Goal: Find specific page/section: Find specific page/section

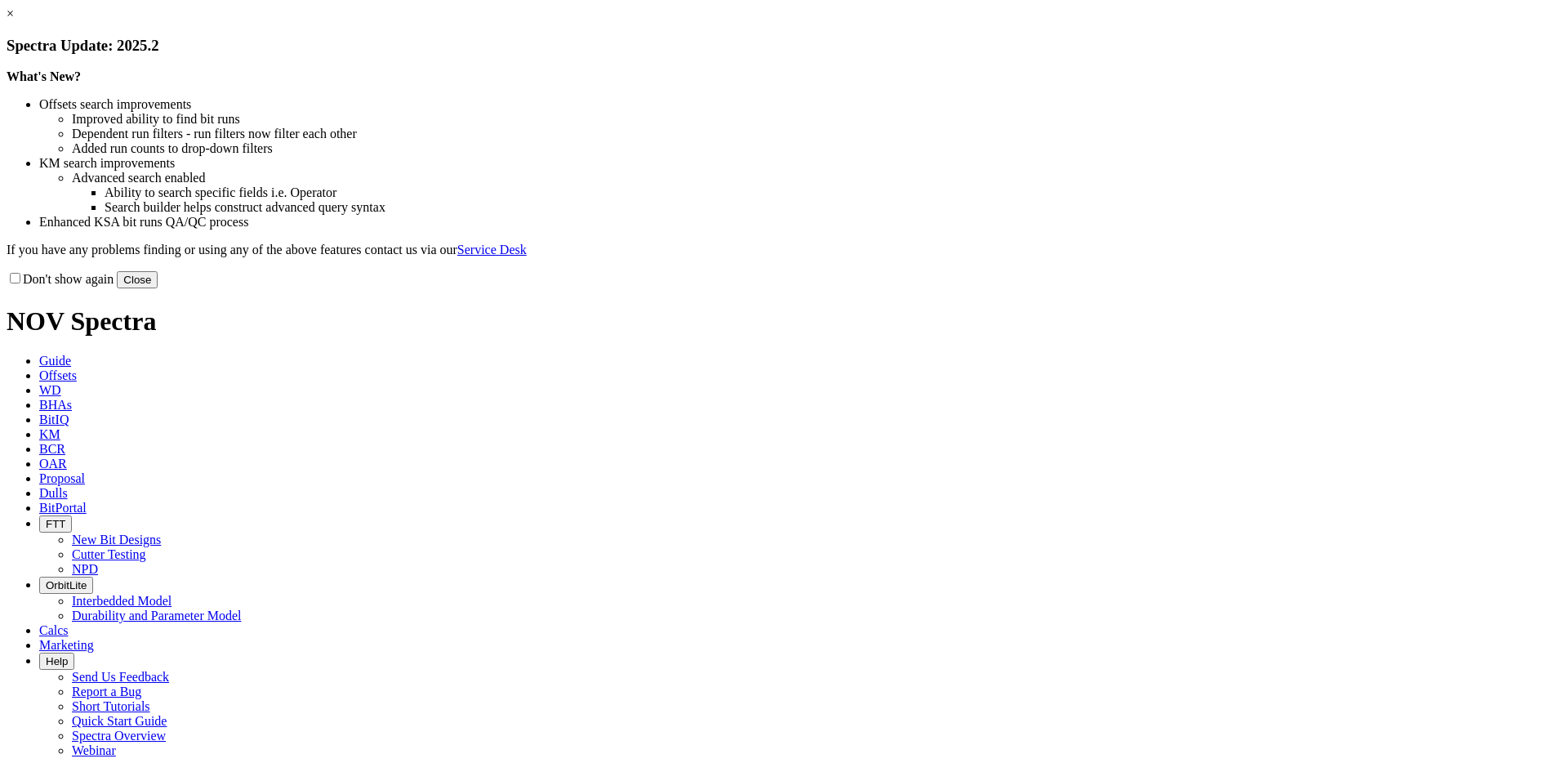
click at [157, 288] on button "Close" at bounding box center [137, 279] width 41 height 17
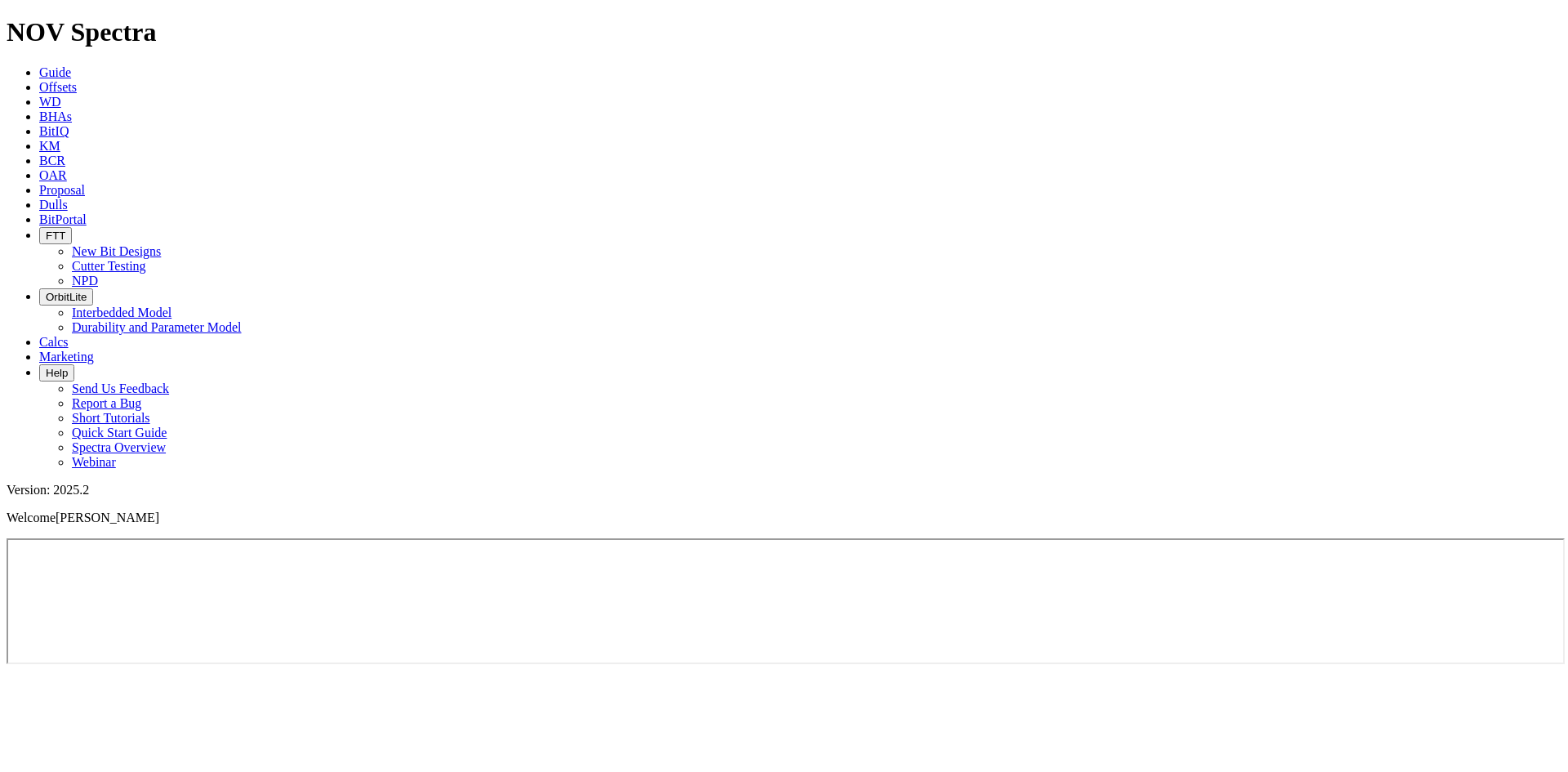
click at [68, 198] on span "Dulls" at bounding box center [53, 204] width 28 height 14
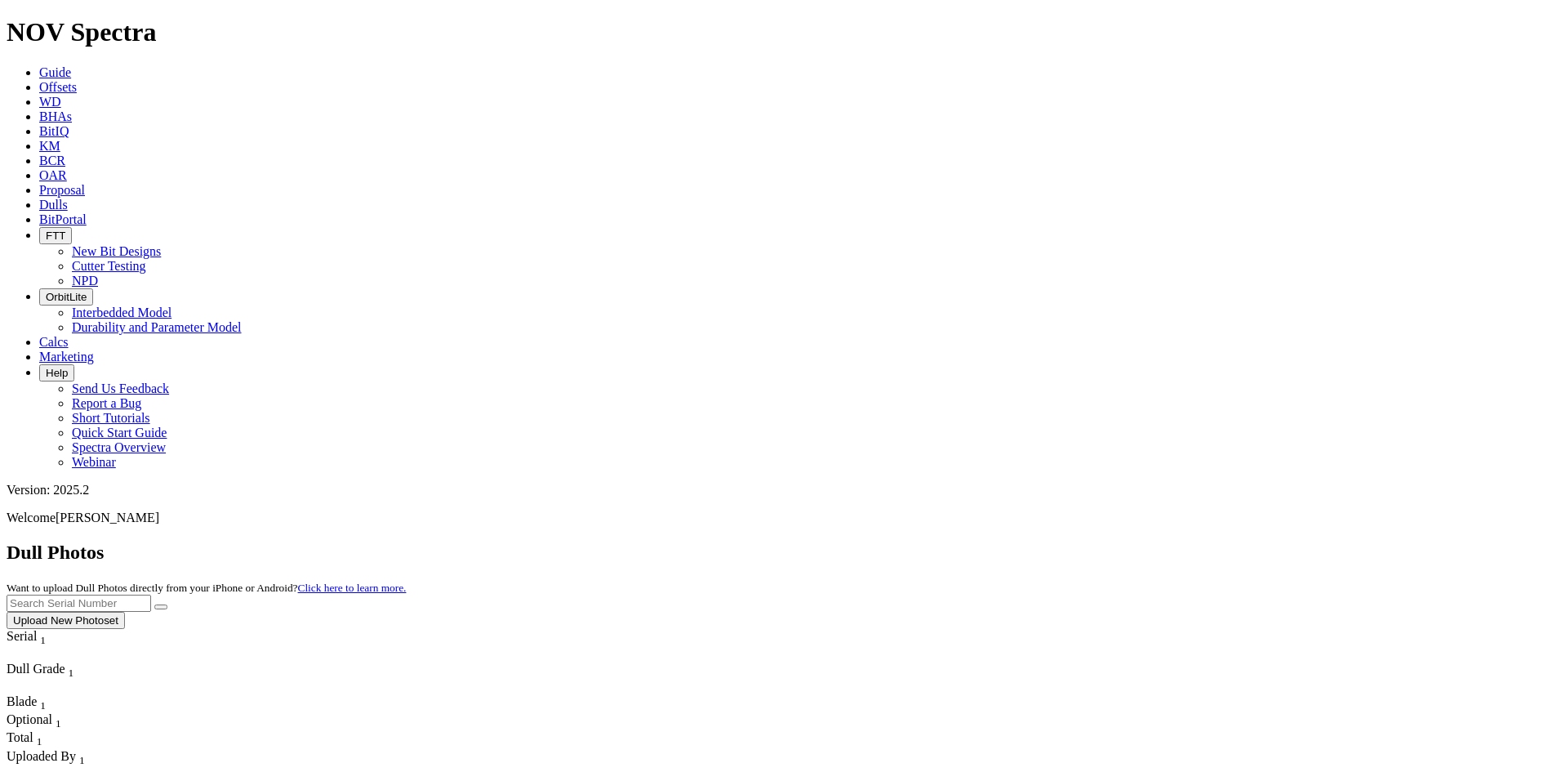
click at [151, 594] on input "text" at bounding box center [79, 603] width 145 height 17
click at [155, 604] on button "submit" at bounding box center [161, 606] width 13 height 5
drag, startPoint x: 1257, startPoint y: 72, endPoint x: 1191, endPoint y: 79, distance: 66.4
click at [151, 594] on input "A320156" at bounding box center [79, 603] width 145 height 17
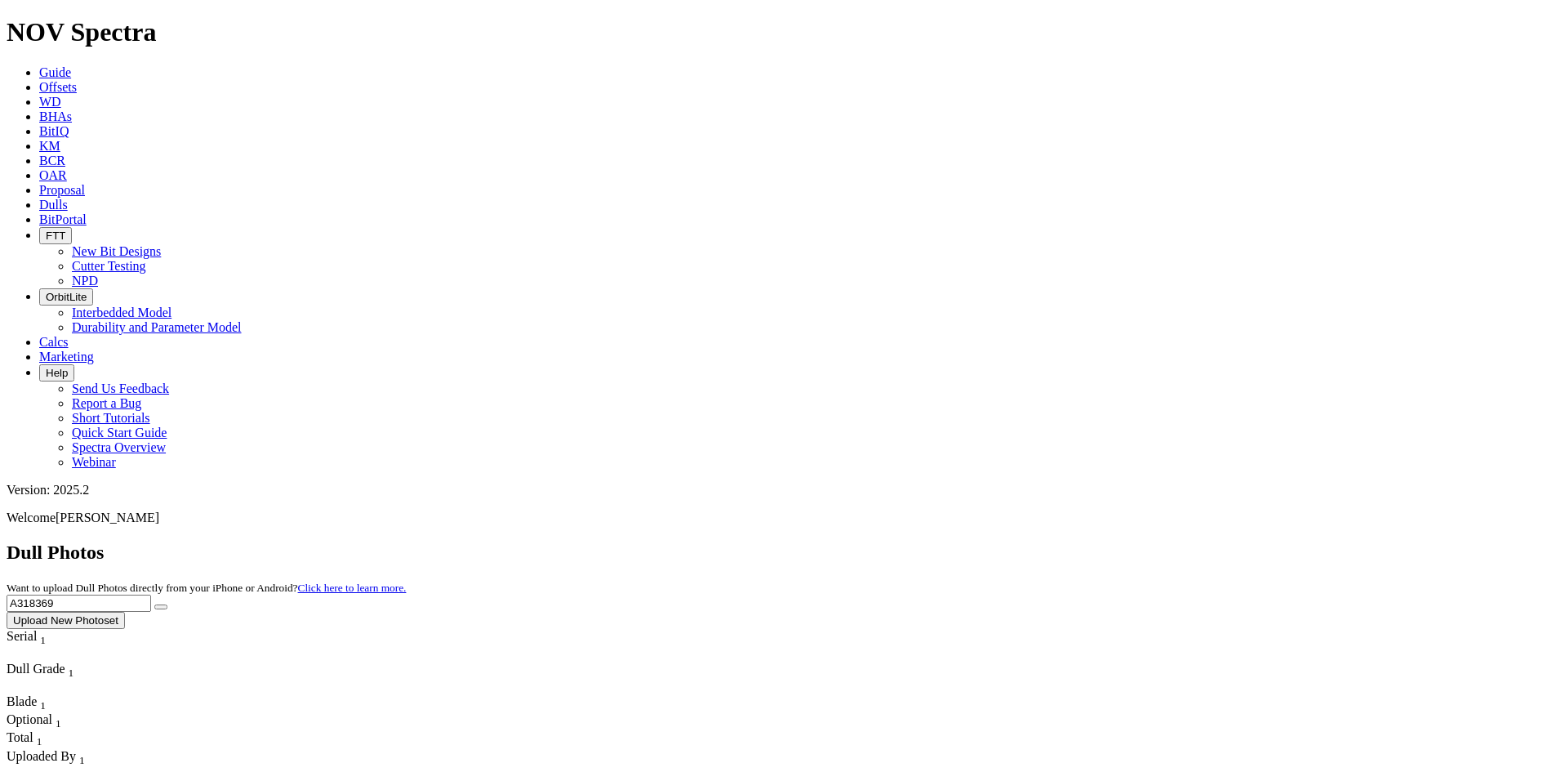
click at [155, 604] on button "submit" at bounding box center [161, 606] width 13 height 5
drag, startPoint x: 1283, startPoint y: 62, endPoint x: 1187, endPoint y: 71, distance: 96.4
click at [151, 594] on input "A318369" at bounding box center [79, 603] width 145 height 17
type input "A320698"
click at [155, 604] on button "submit" at bounding box center [161, 606] width 13 height 5
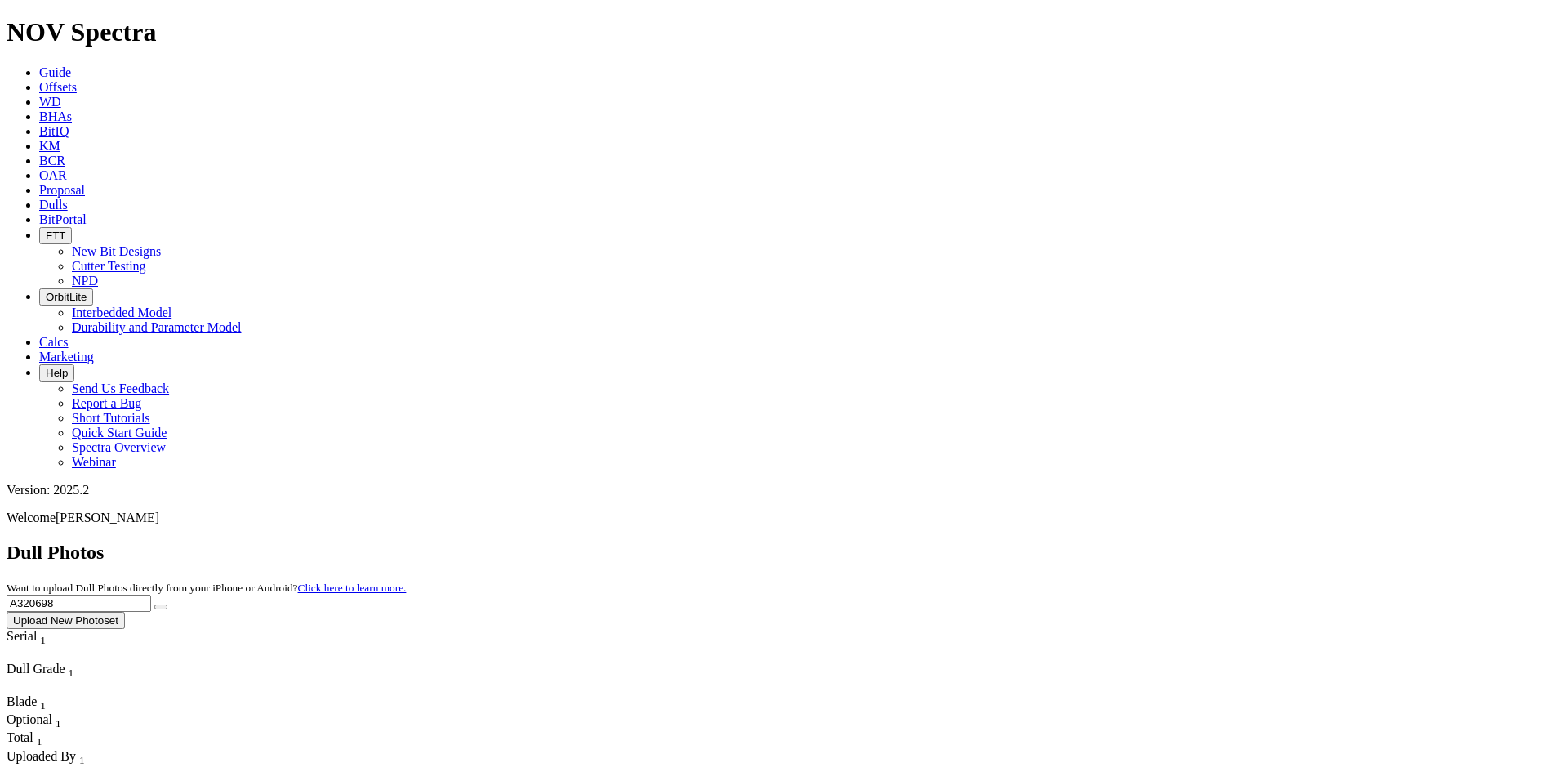
click at [71, 65] on link "Guide" at bounding box center [55, 71] width 32 height 14
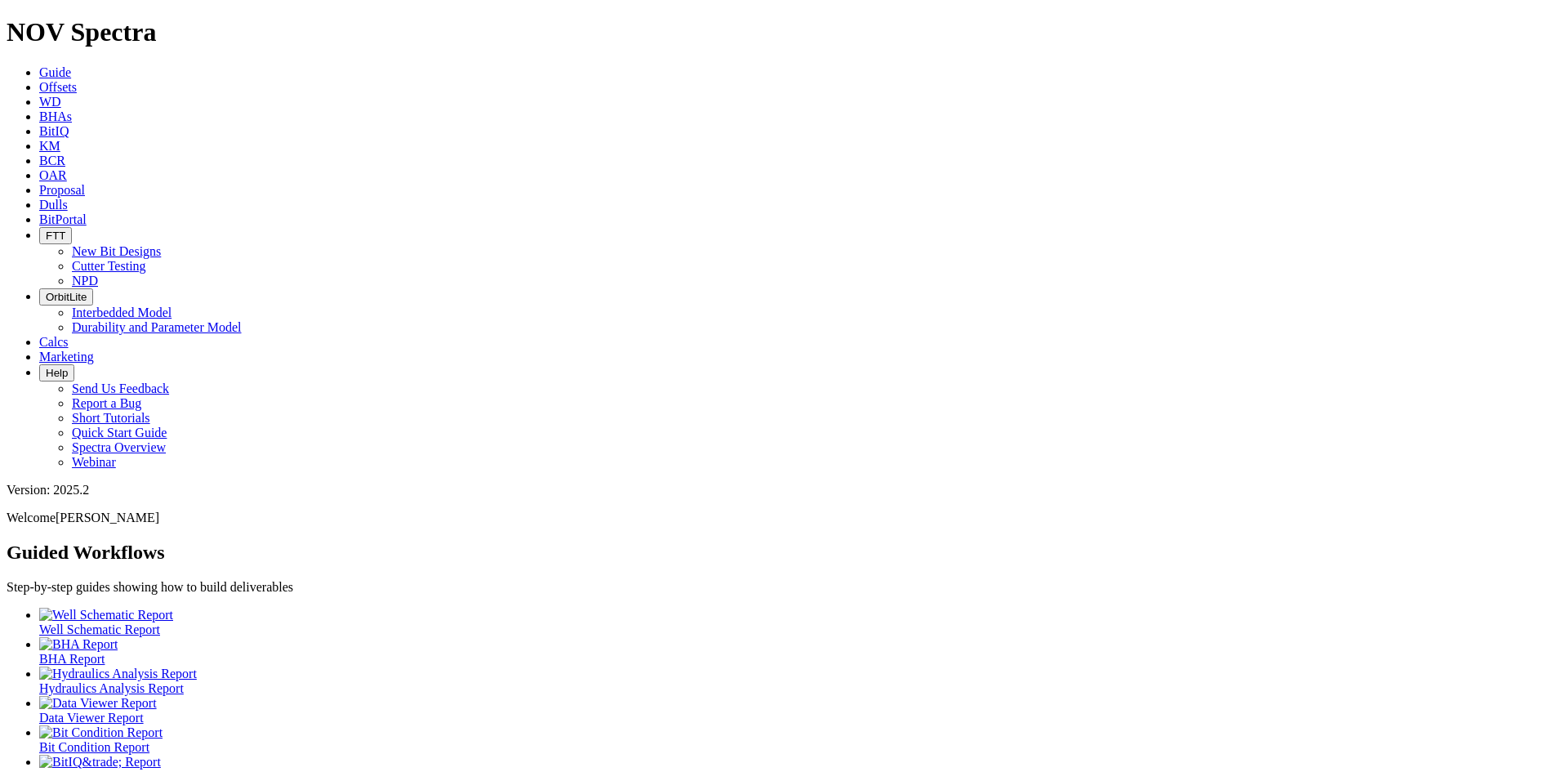
click at [68, 198] on span "Dulls" at bounding box center [53, 204] width 28 height 14
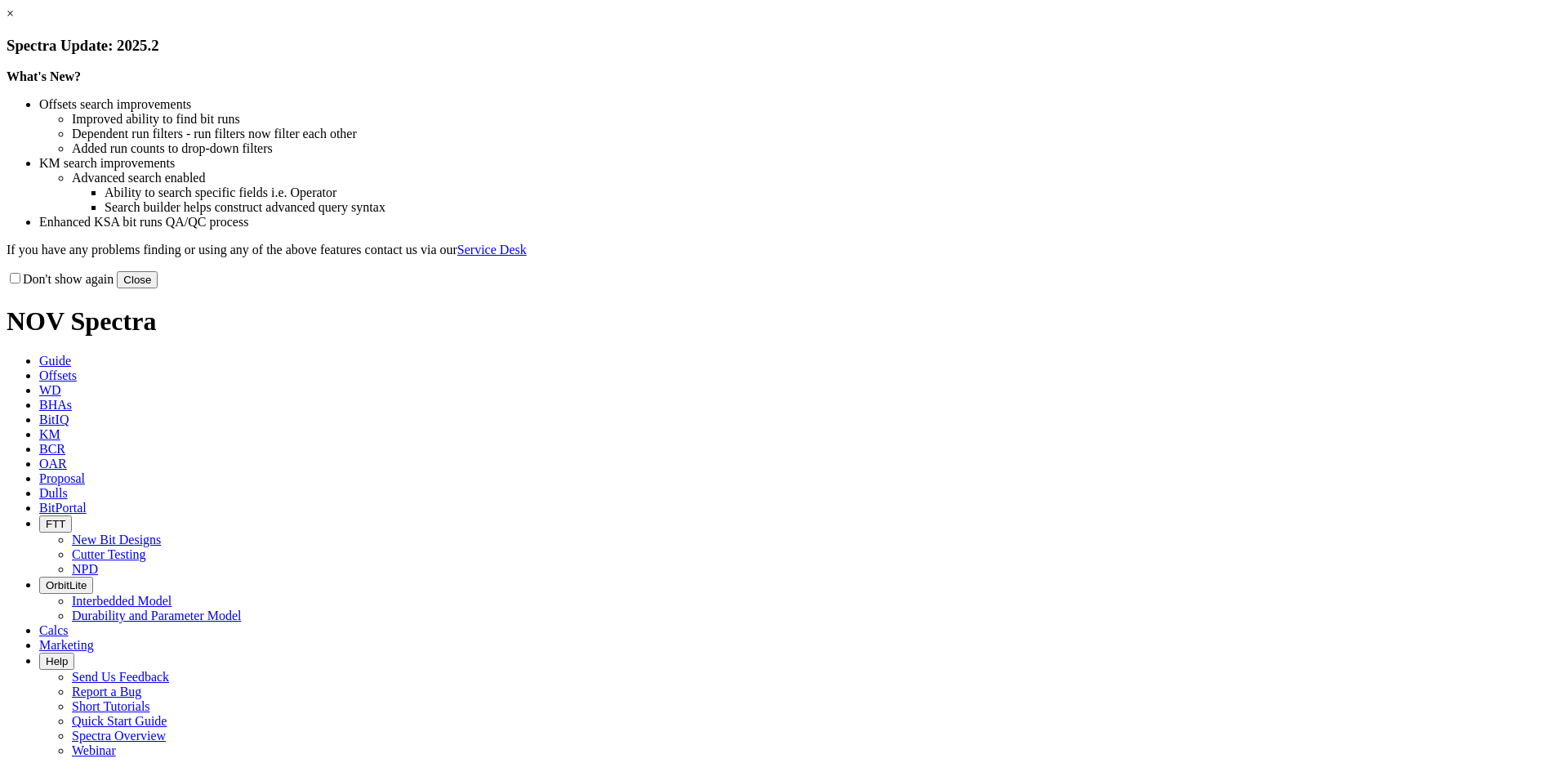
click at [157, 288] on button "Close" at bounding box center [137, 279] width 41 height 17
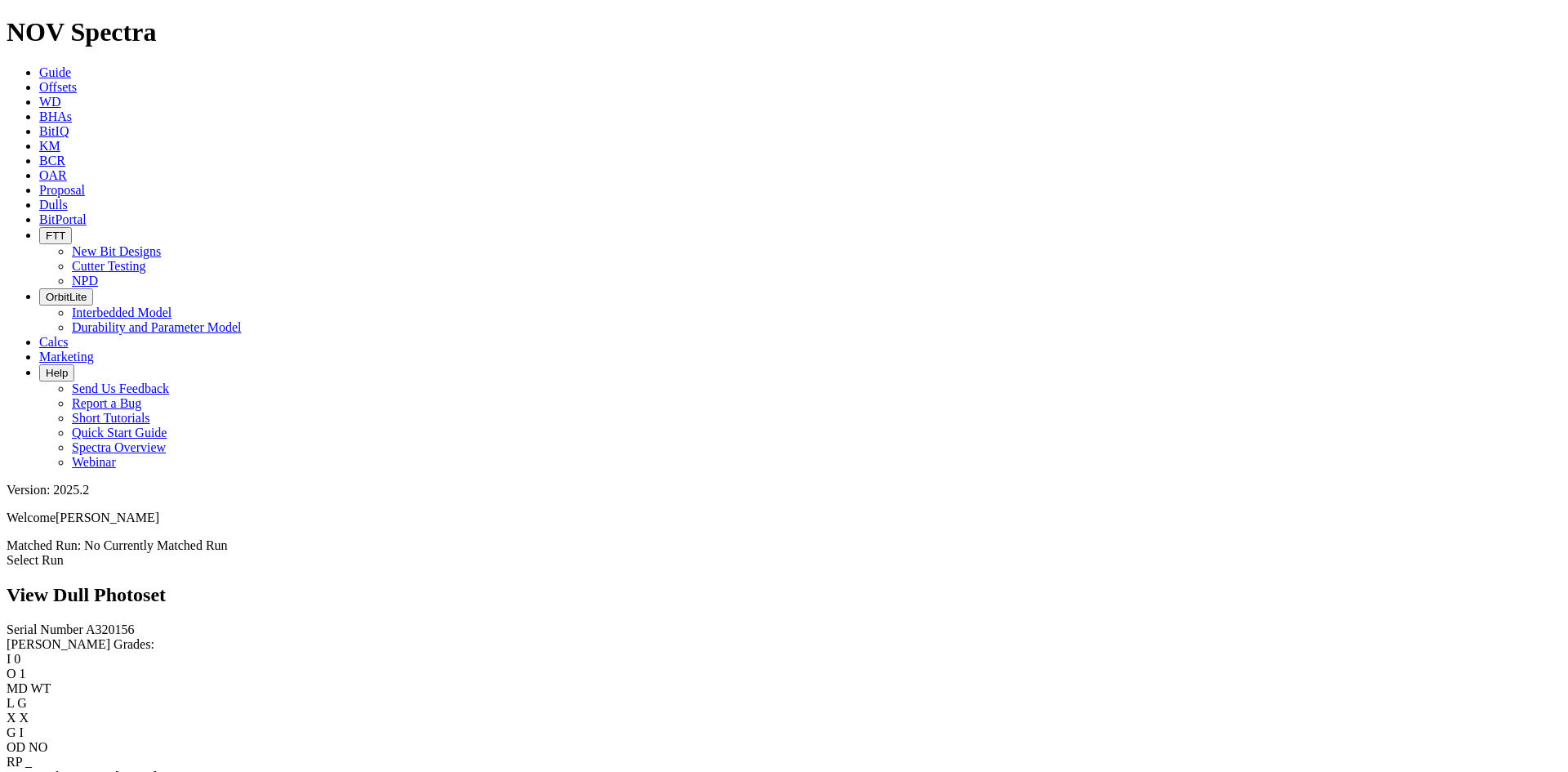
scroll to position [1107, 0]
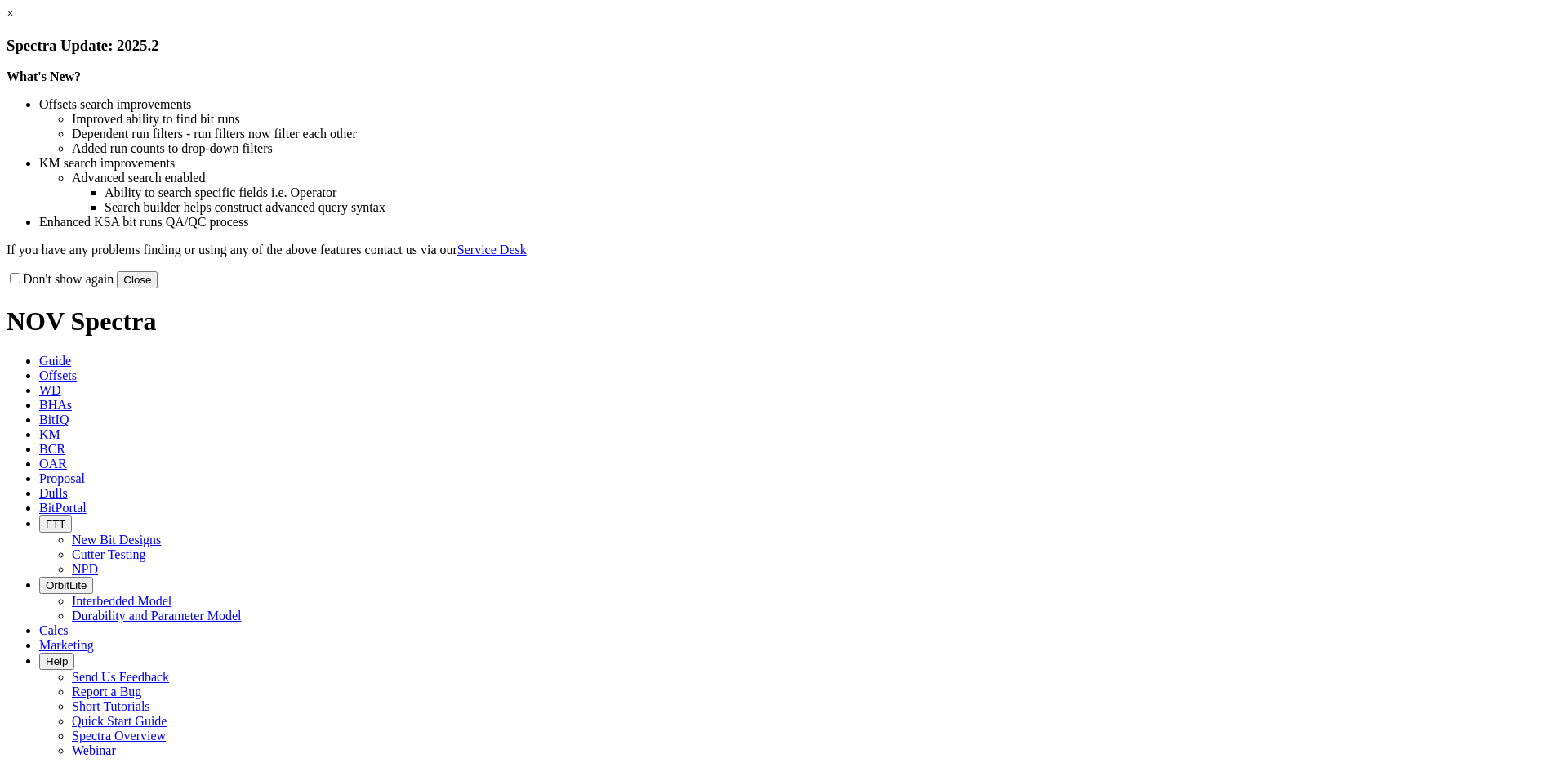
click at [157, 288] on button "Close" at bounding box center [137, 279] width 41 height 17
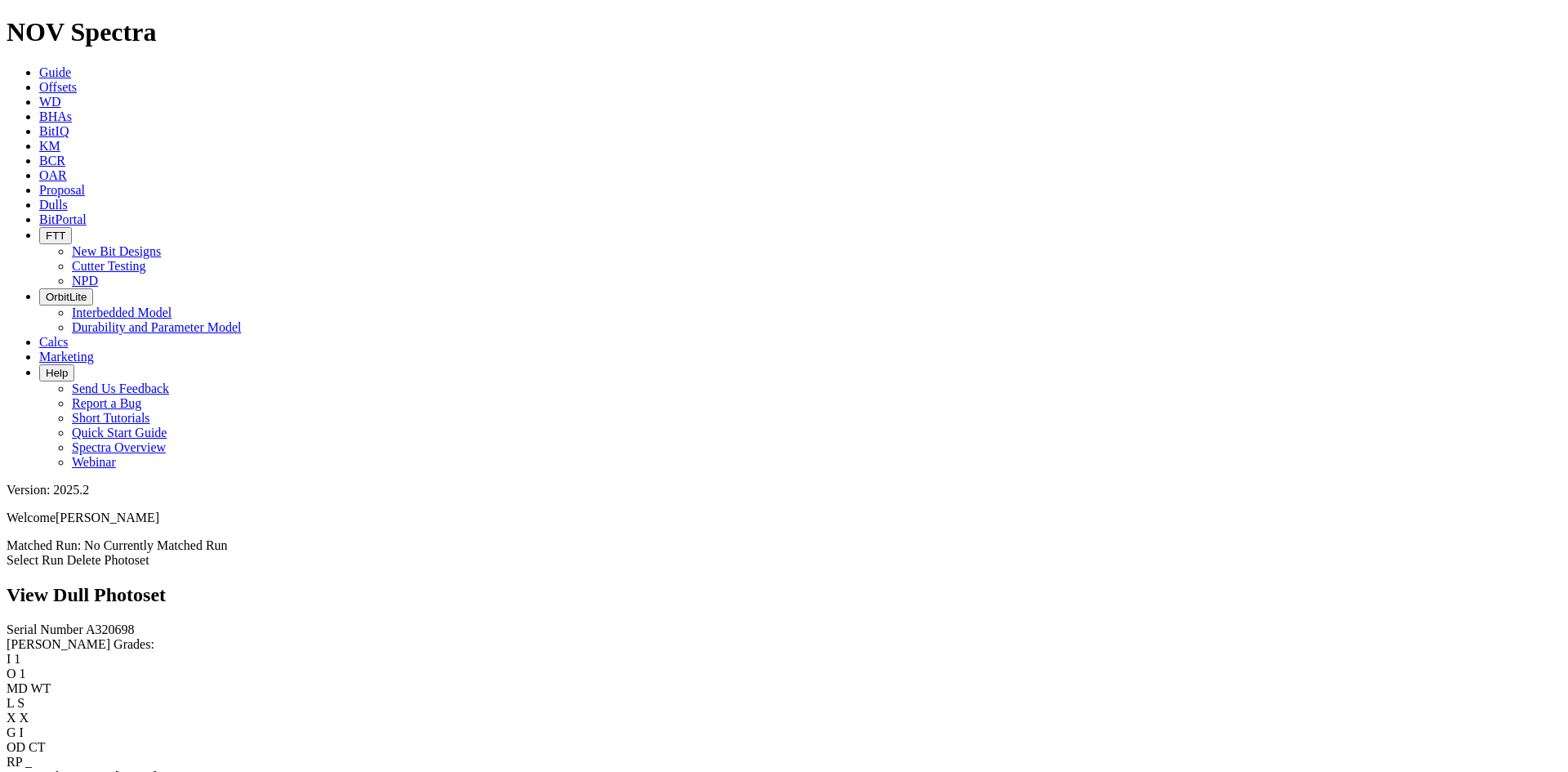
scroll to position [2288, 0]
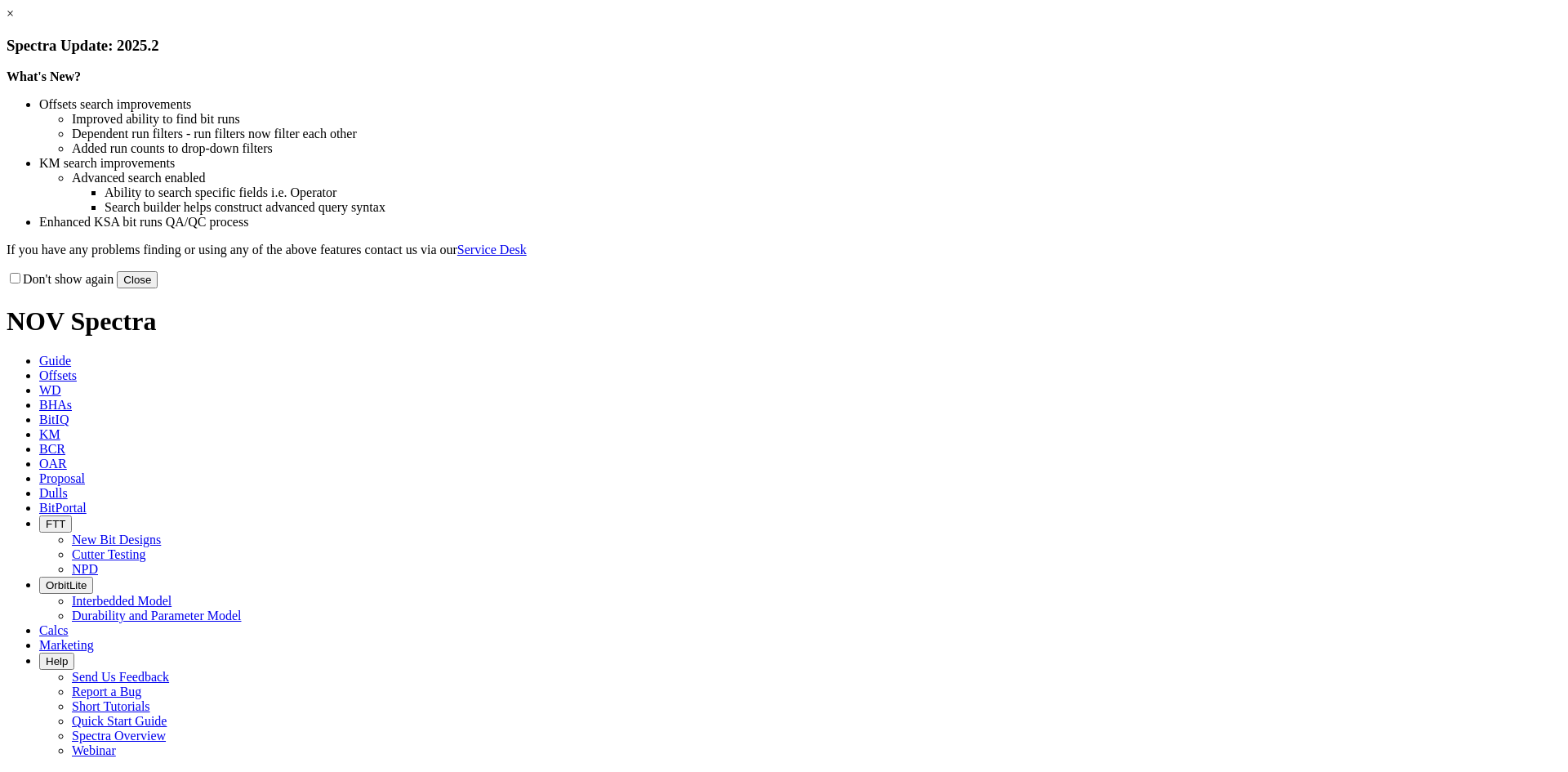
click at [157, 288] on button "Close" at bounding box center [137, 279] width 41 height 17
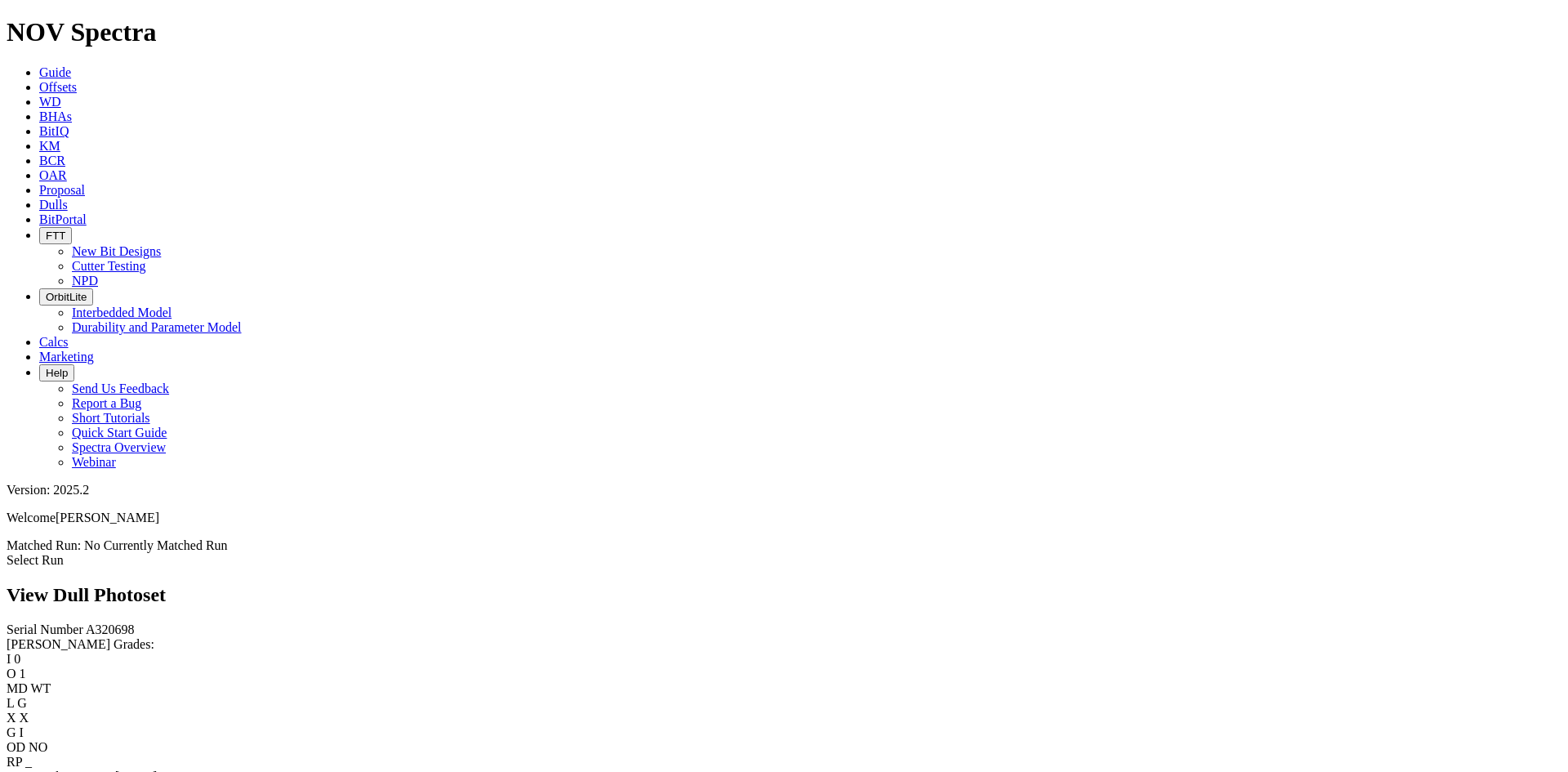
scroll to position [1124, 0]
